Goal: Task Accomplishment & Management: Use online tool/utility

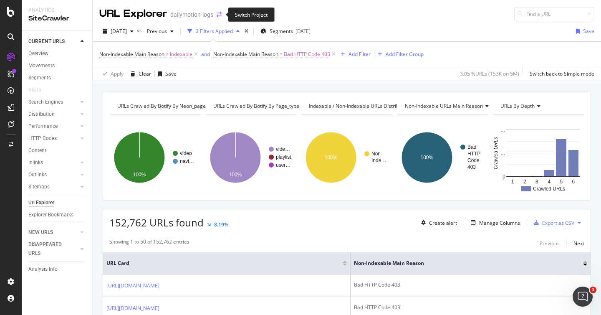
click at [220, 14] on icon "arrow-right-arrow-left" at bounding box center [219, 15] width 5 height 6
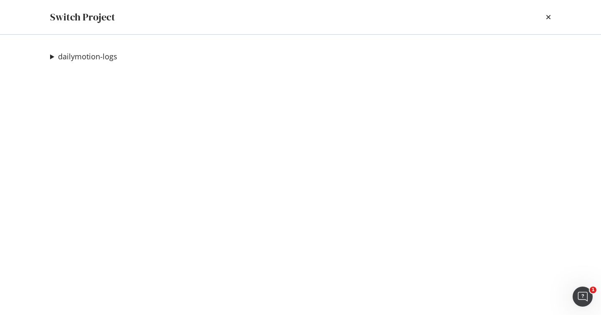
click at [51, 57] on summary "dailymotion-logs" at bounding box center [83, 56] width 67 height 11
click at [87, 73] on link "Dailymotion preprod" at bounding box center [97, 73] width 80 height 9
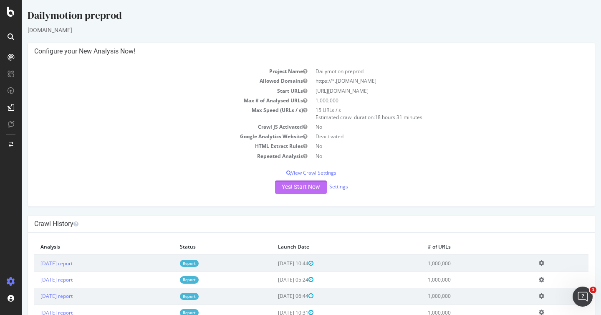
click at [315, 189] on button "Yes! Start Now" at bounding box center [301, 186] width 52 height 13
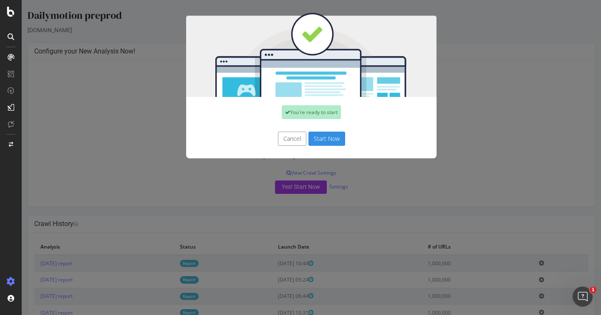
click at [324, 141] on button "Start Now" at bounding box center [326, 138] width 37 height 14
